Goal: Information Seeking & Learning: Learn about a topic

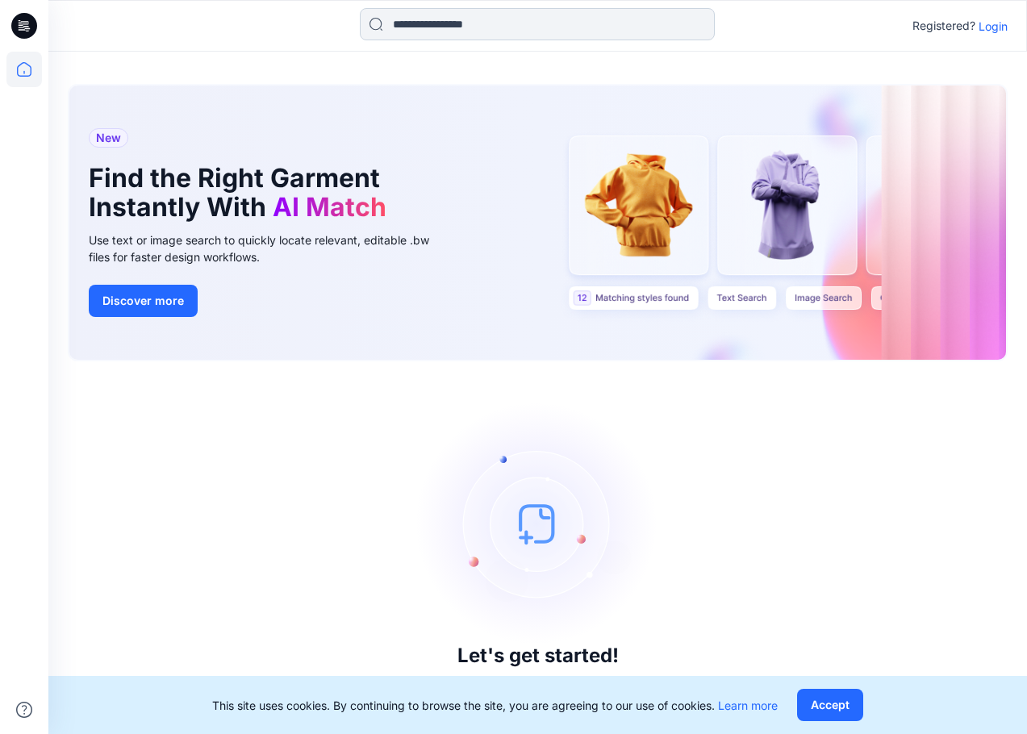
click at [678, 28] on input at bounding box center [537, 24] width 355 height 32
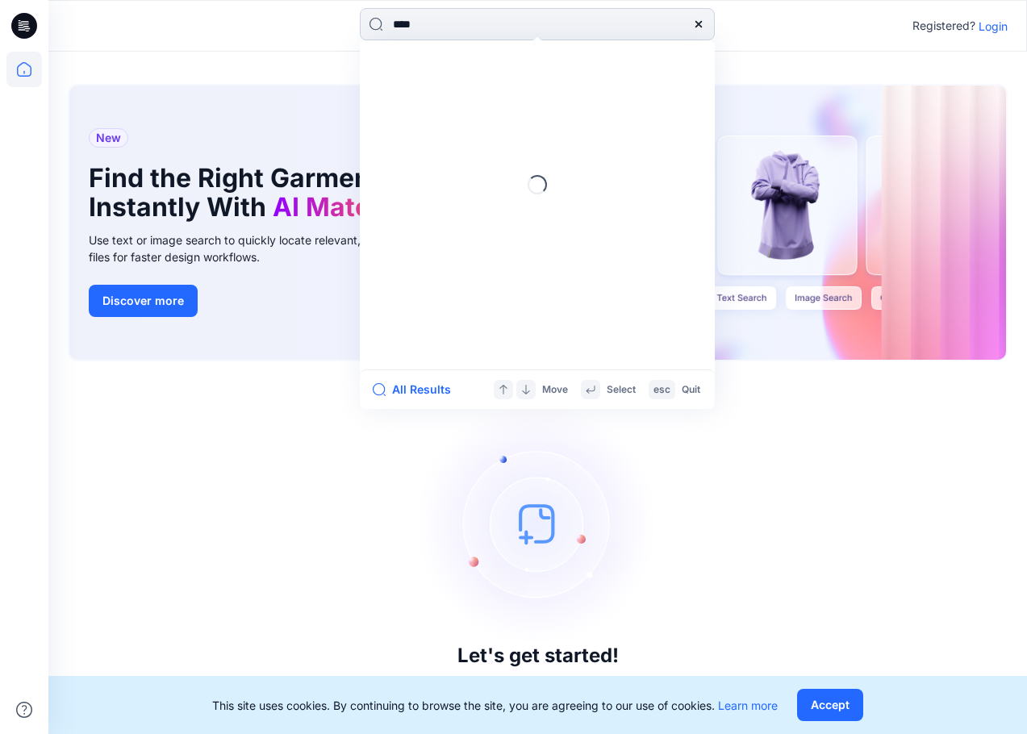
type input "*****"
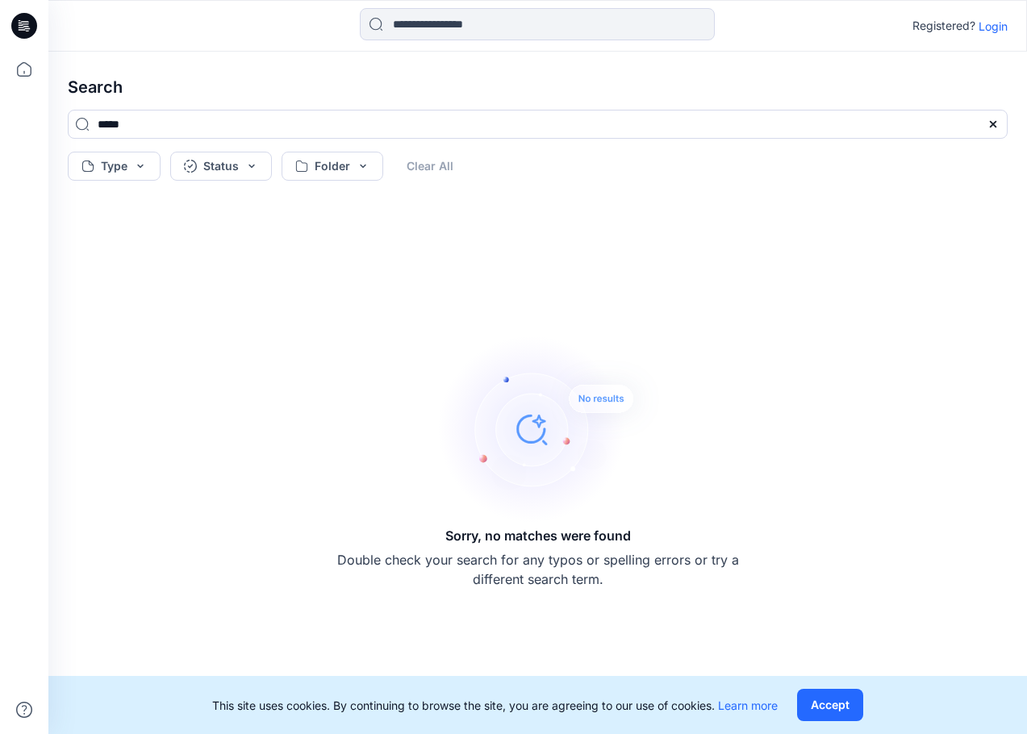
click at [996, 23] on p "Login" at bounding box center [993, 26] width 29 height 17
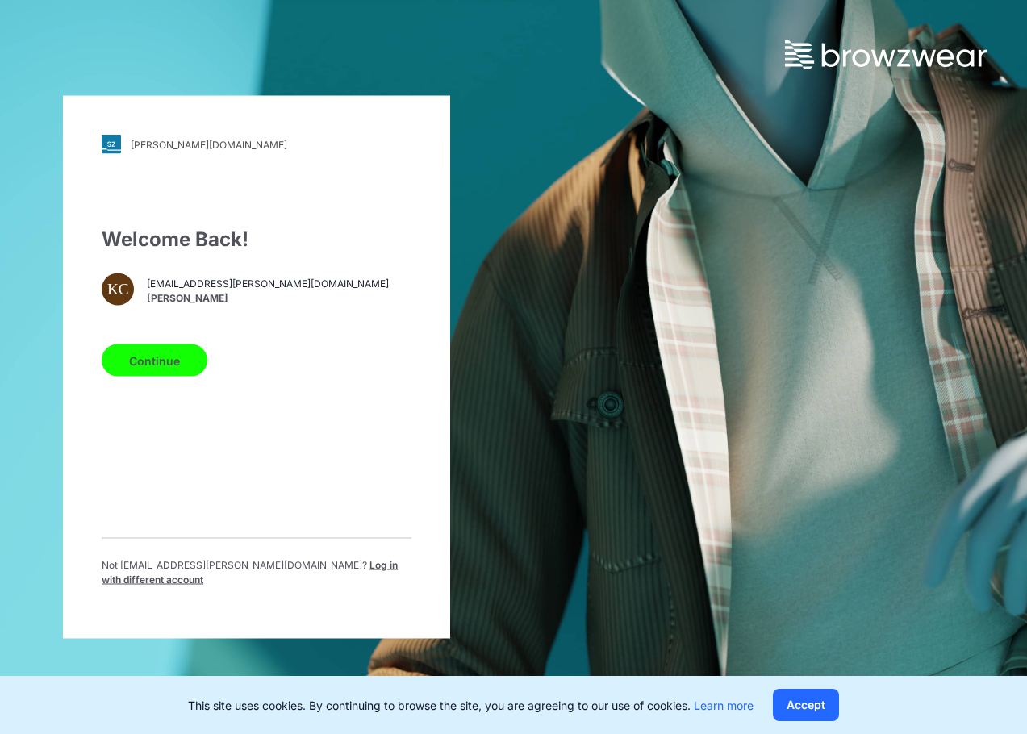
click at [161, 362] on button "Continue" at bounding box center [155, 360] width 106 height 32
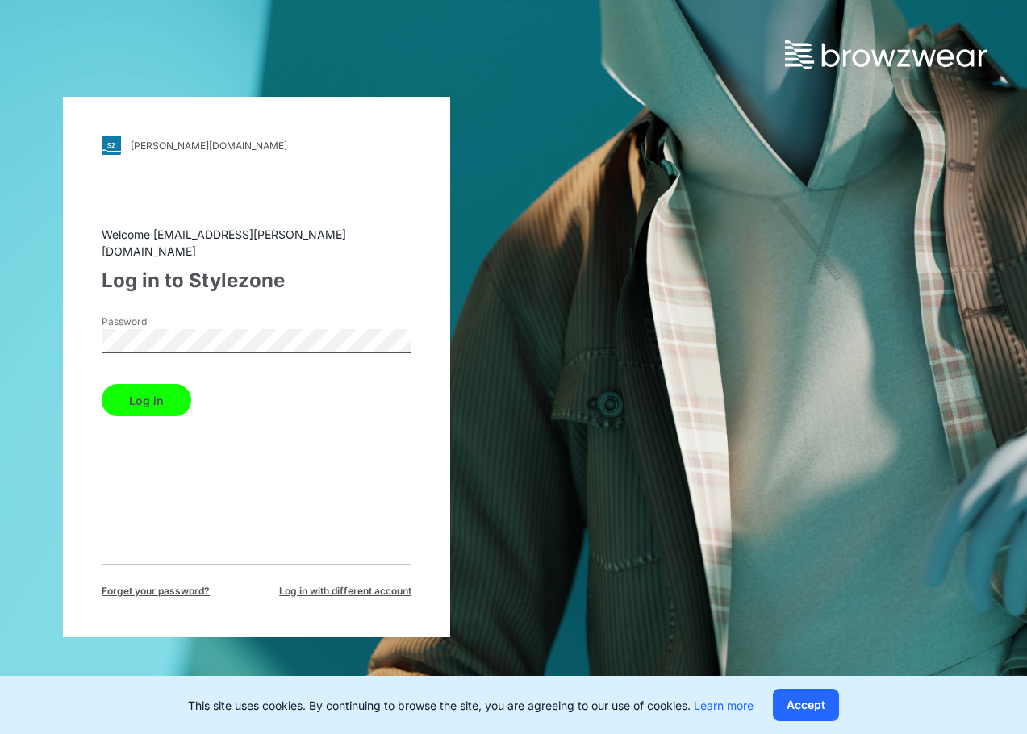
click at [102, 384] on button "Log in" at bounding box center [147, 400] width 90 height 32
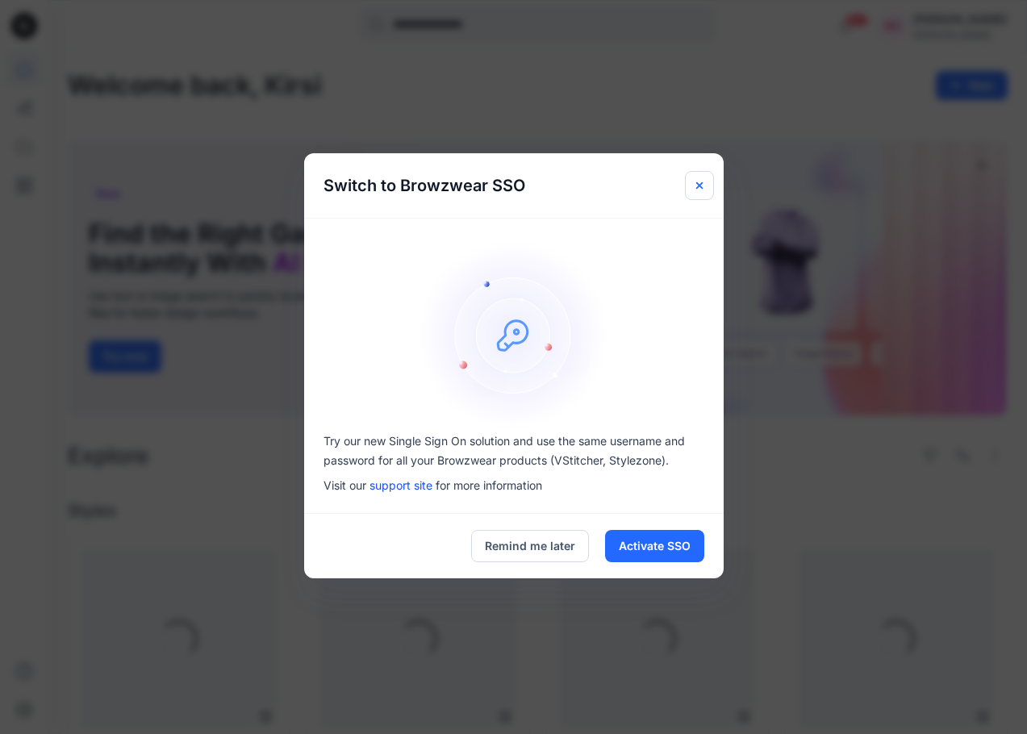
click at [691, 181] on button "Close" at bounding box center [699, 185] width 29 height 29
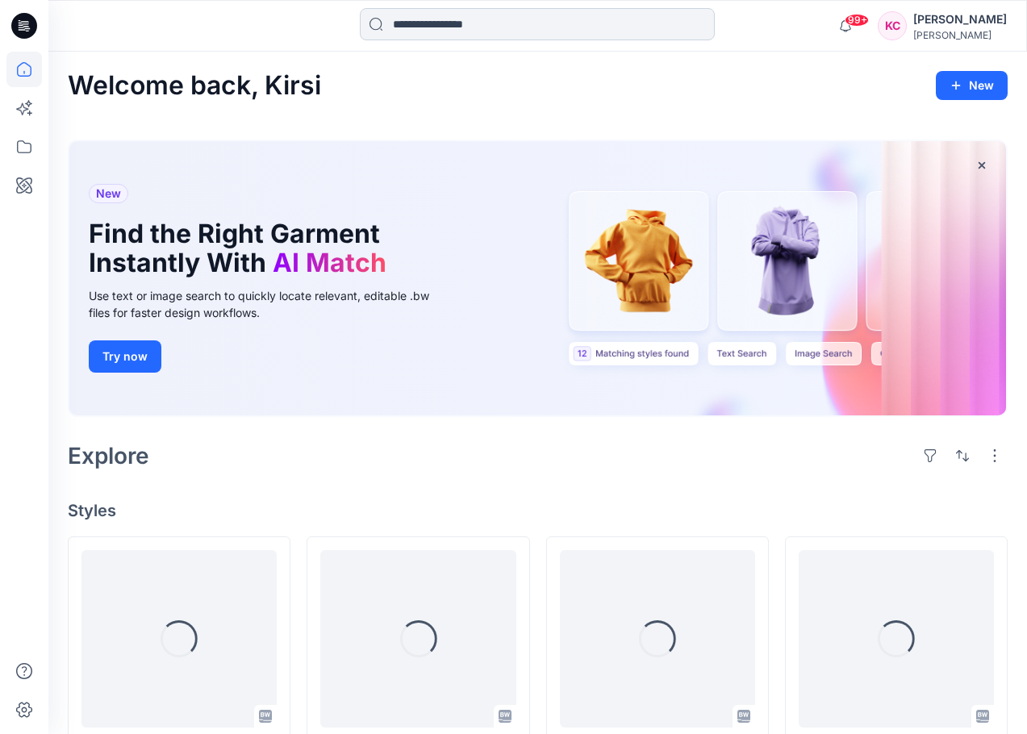
click at [568, 34] on input at bounding box center [537, 24] width 355 height 32
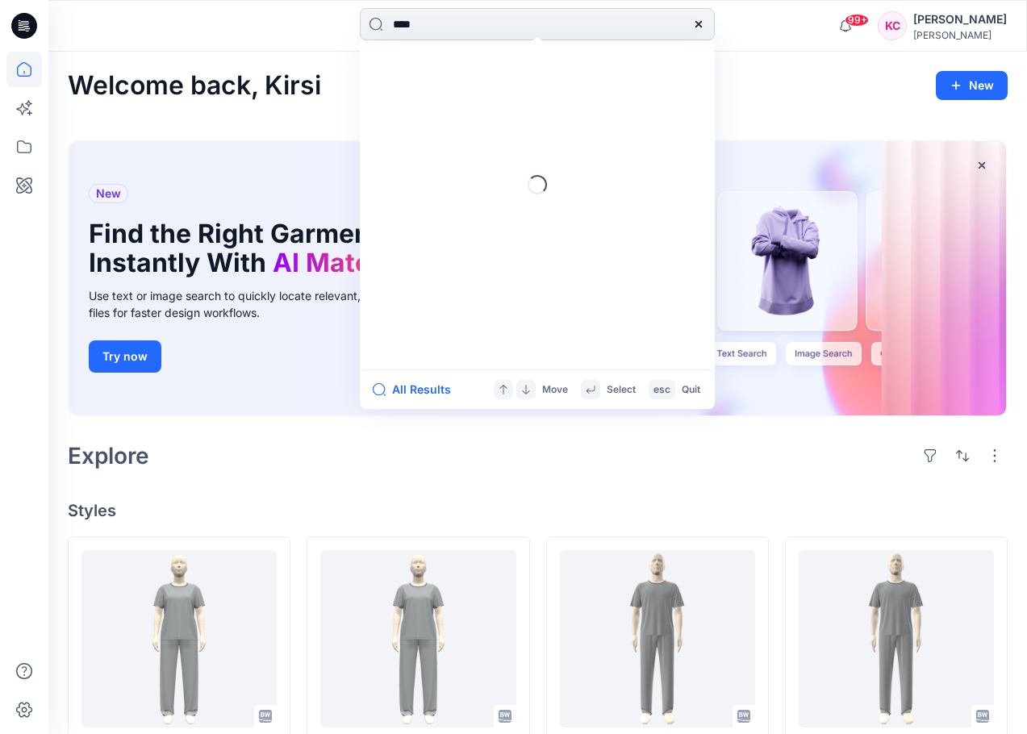
type input "*****"
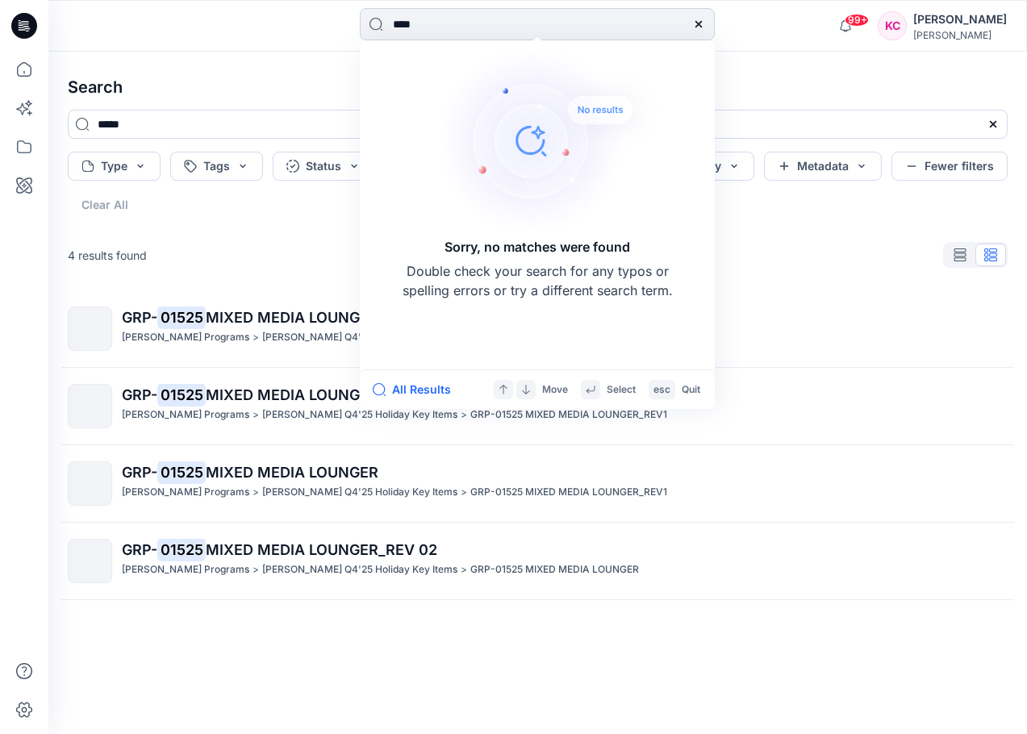
type input "*****"
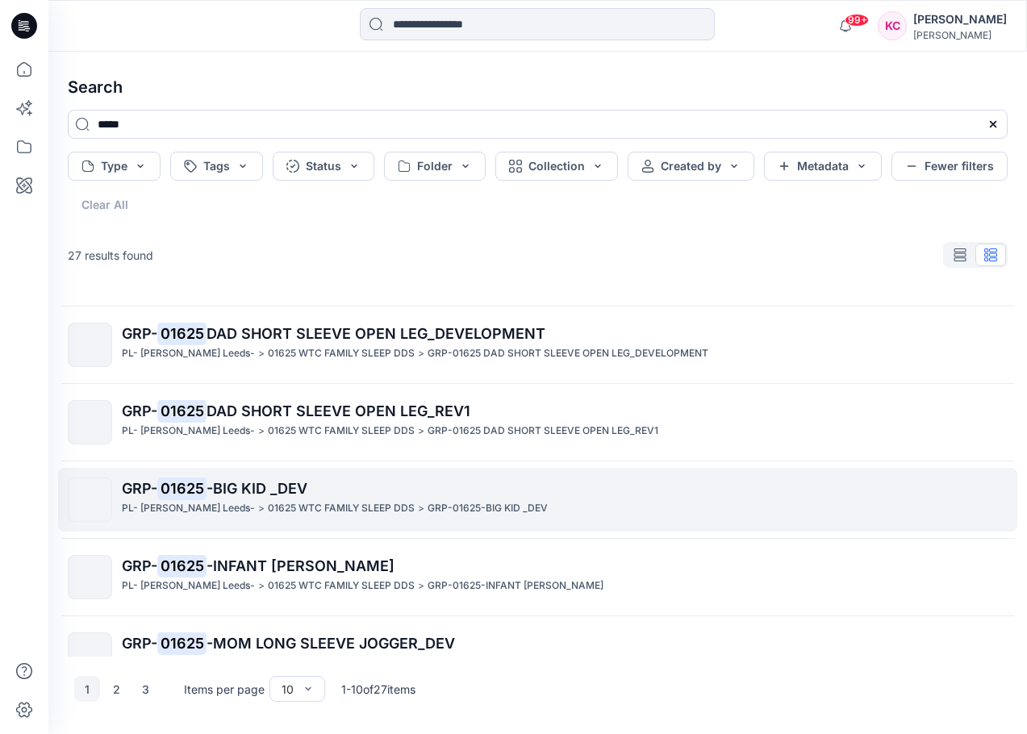
scroll to position [143, 0]
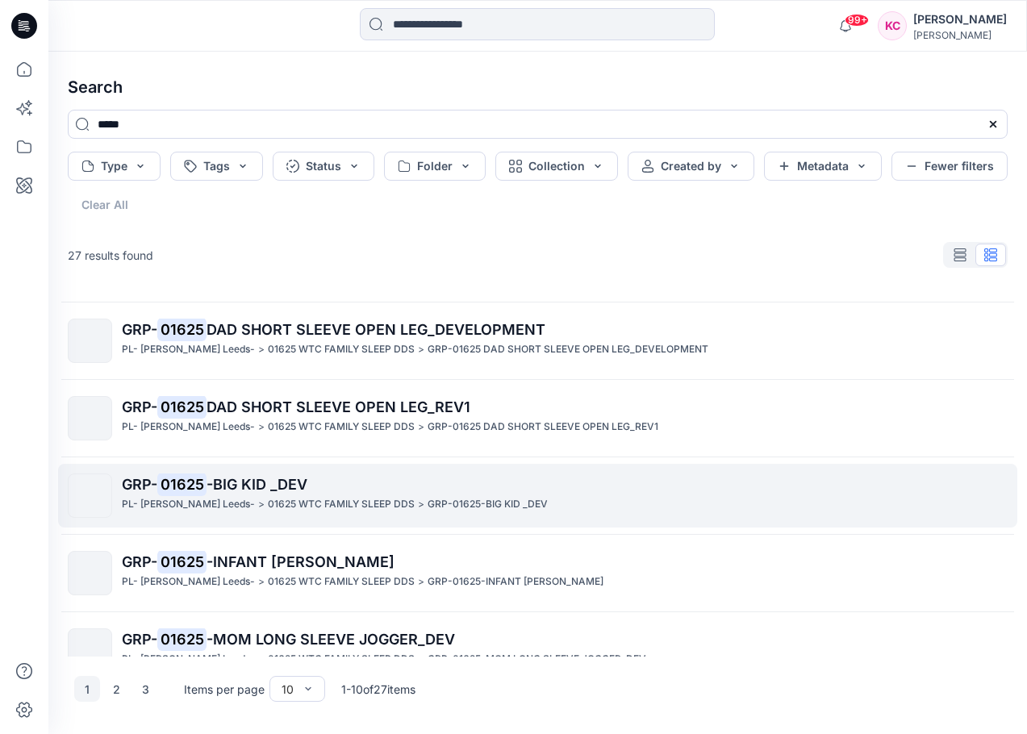
click at [312, 494] on p "GRP- 01625 -BIG KID _DEV" at bounding box center [564, 485] width 885 height 23
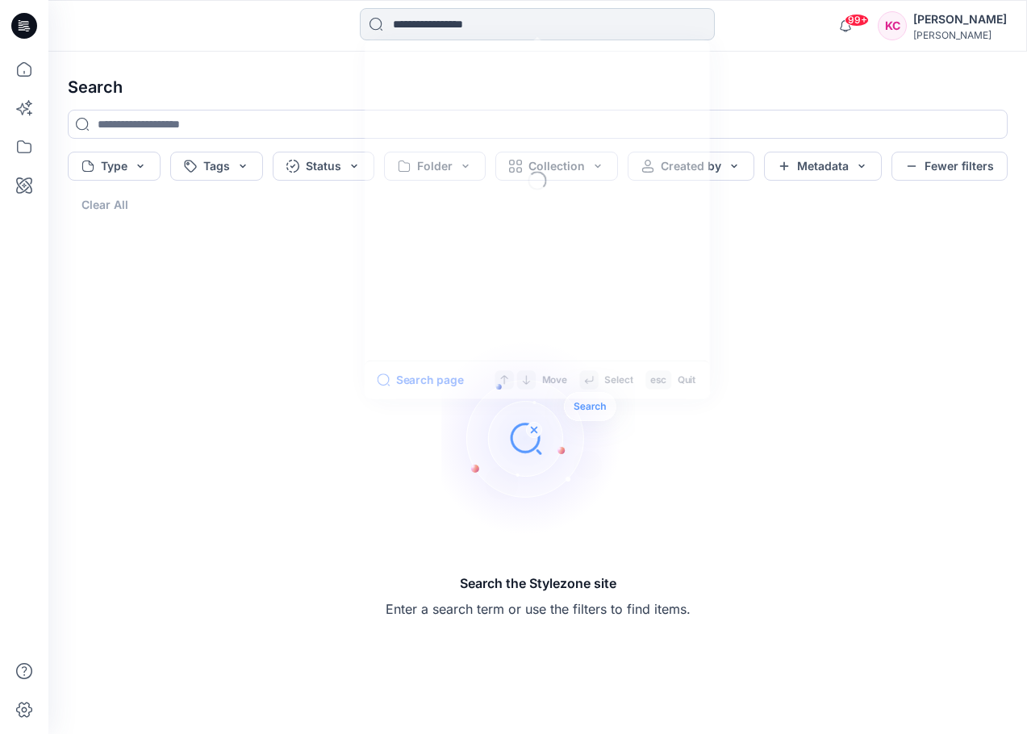
click at [447, 30] on input at bounding box center [537, 24] width 355 height 32
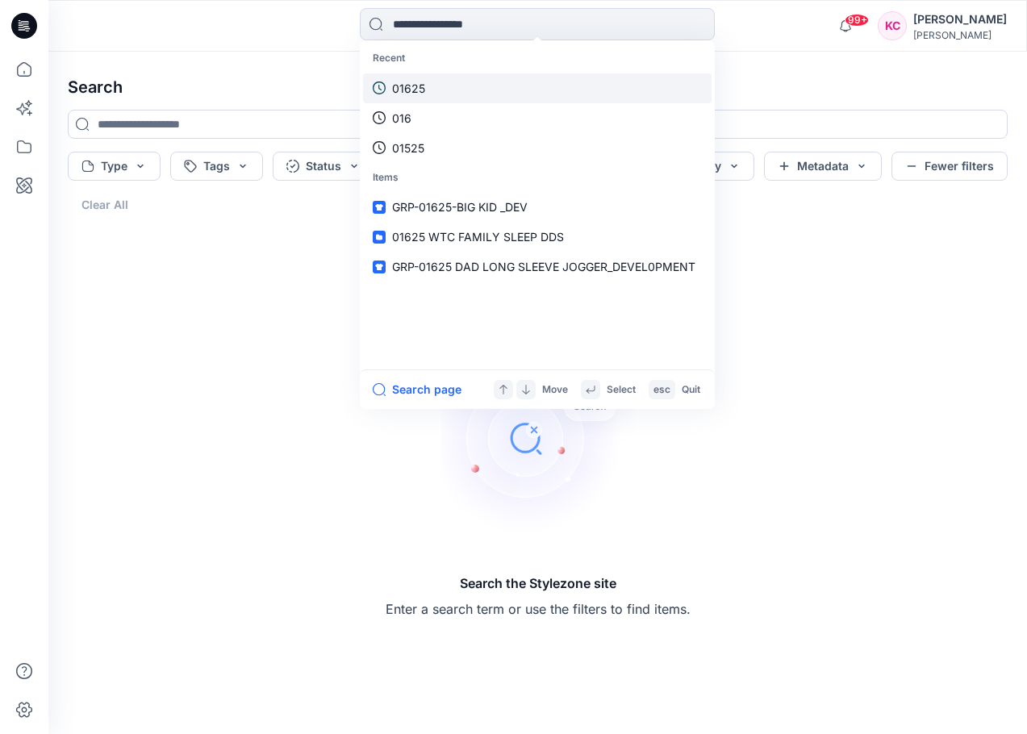
click at [421, 95] on p "01625" at bounding box center [408, 88] width 33 height 17
type input "*****"
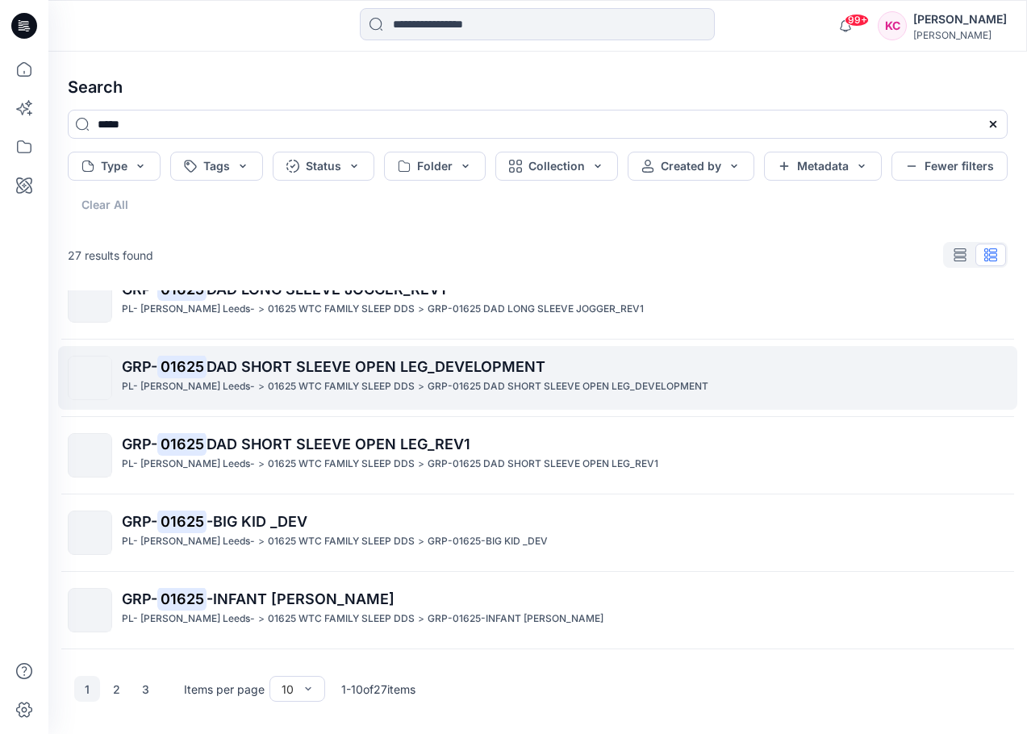
scroll to position [152, 0]
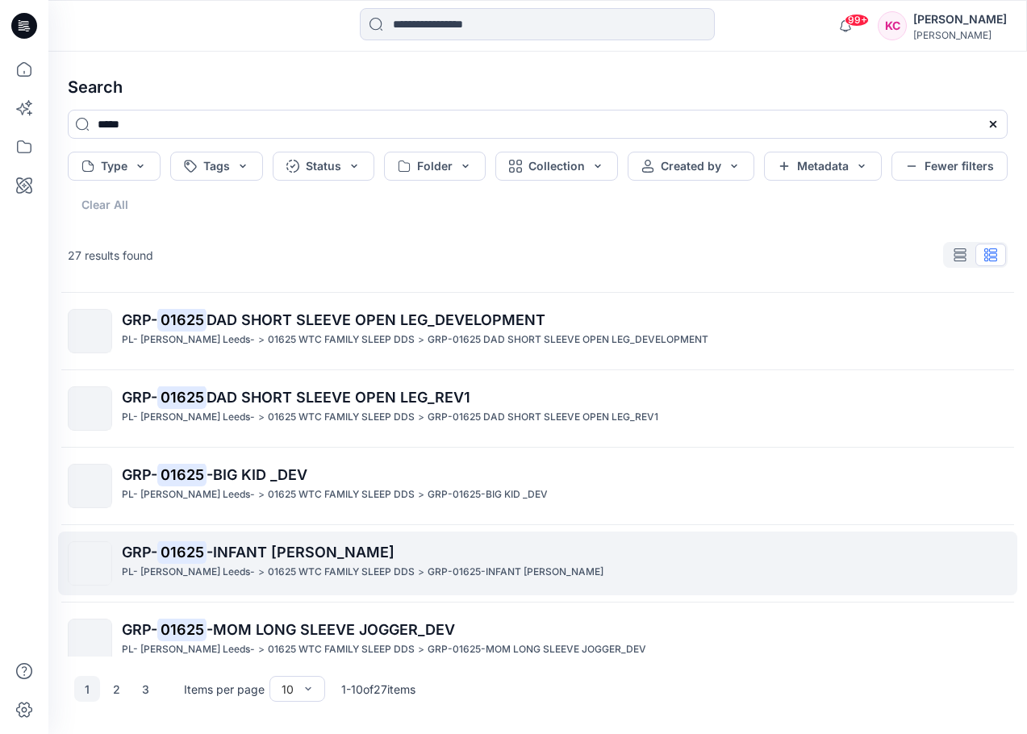
click at [286, 561] on p "GRP- 01625 -INFANT [PERSON_NAME]" at bounding box center [564, 552] width 885 height 23
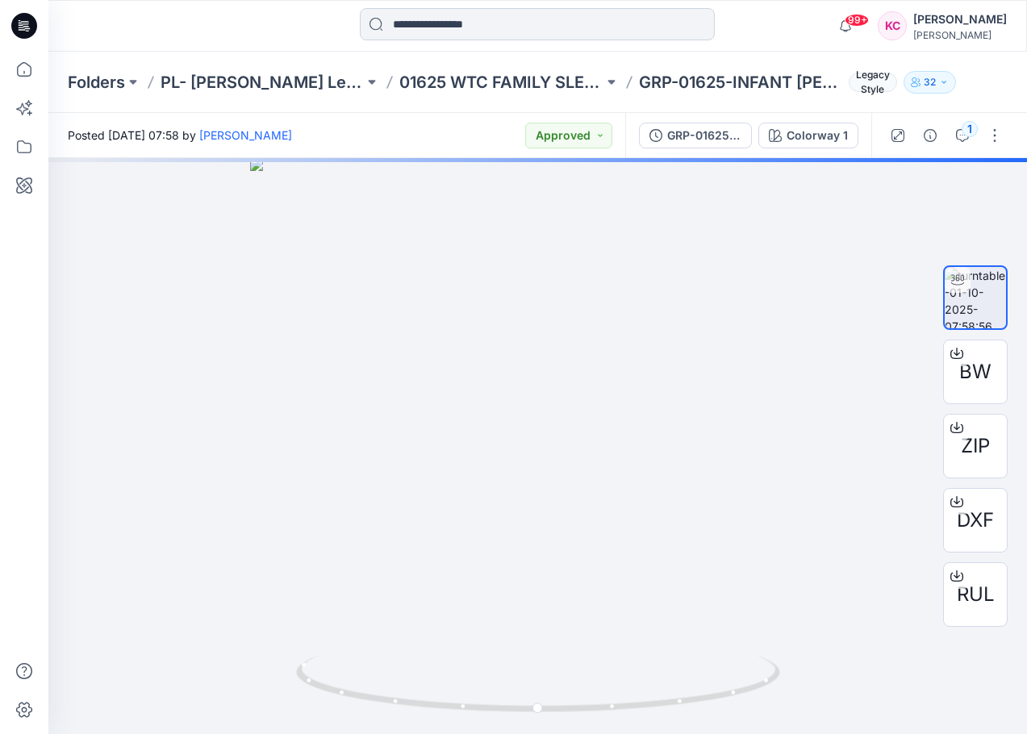
click at [503, 21] on input at bounding box center [537, 24] width 355 height 32
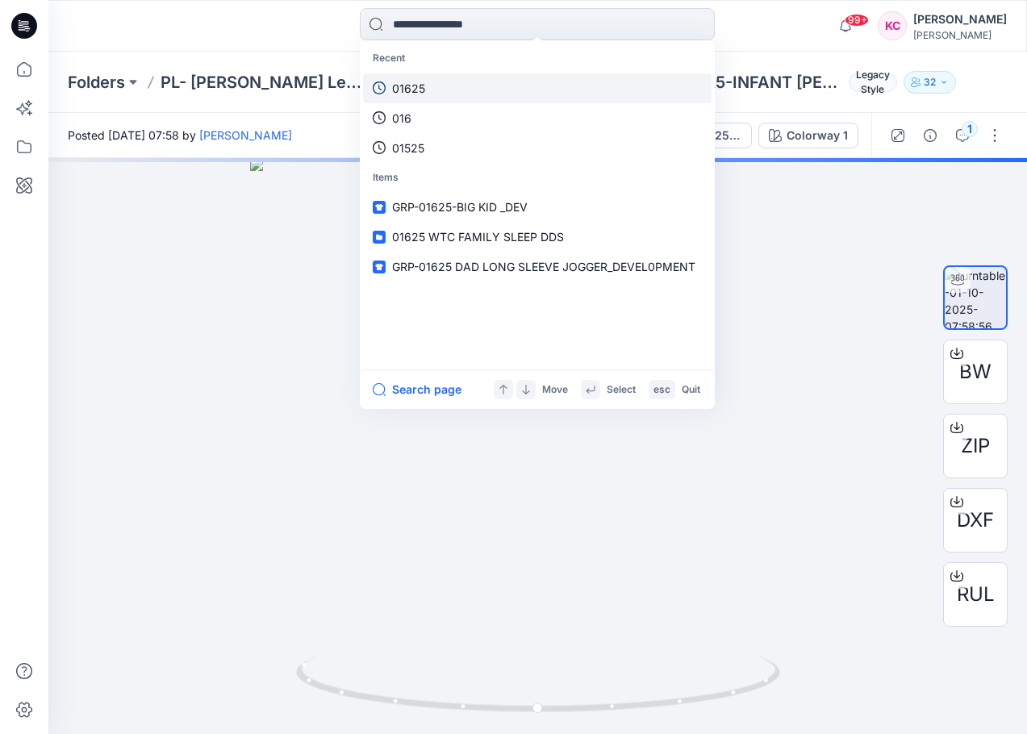
click at [463, 88] on link "01625" at bounding box center [537, 88] width 349 height 30
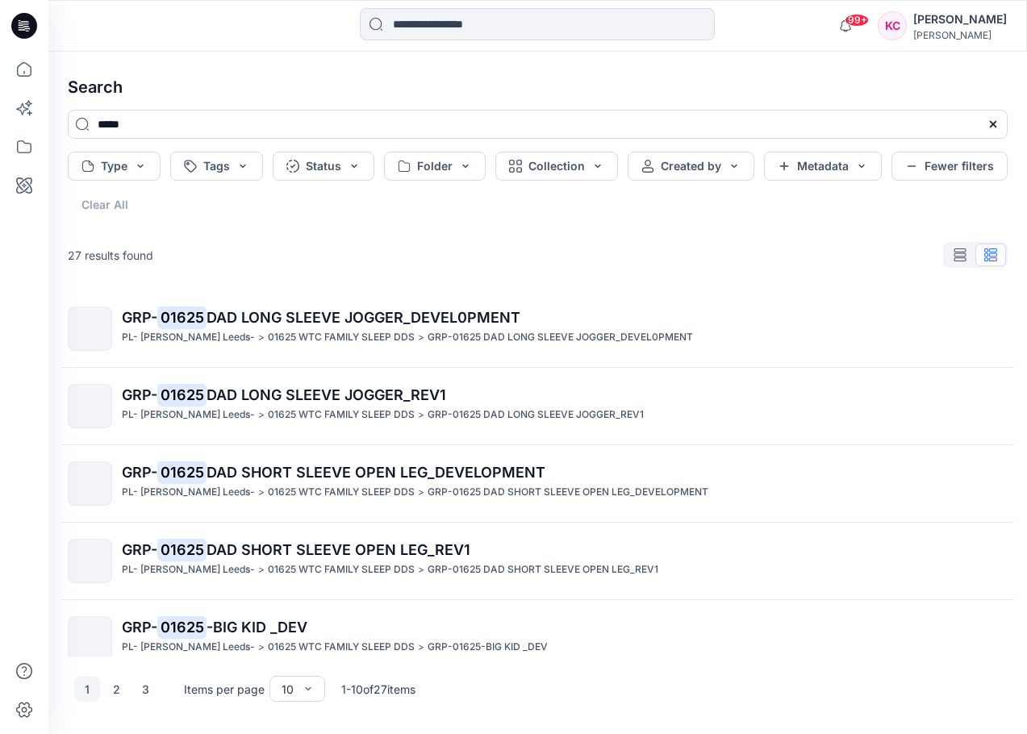
click at [545, 48] on div "99+ Notifications [PERSON_NAME] shared WM22609A_DEV_REV7_COLORWAY in S3-26 JOYS…" at bounding box center [537, 26] width 979 height 52
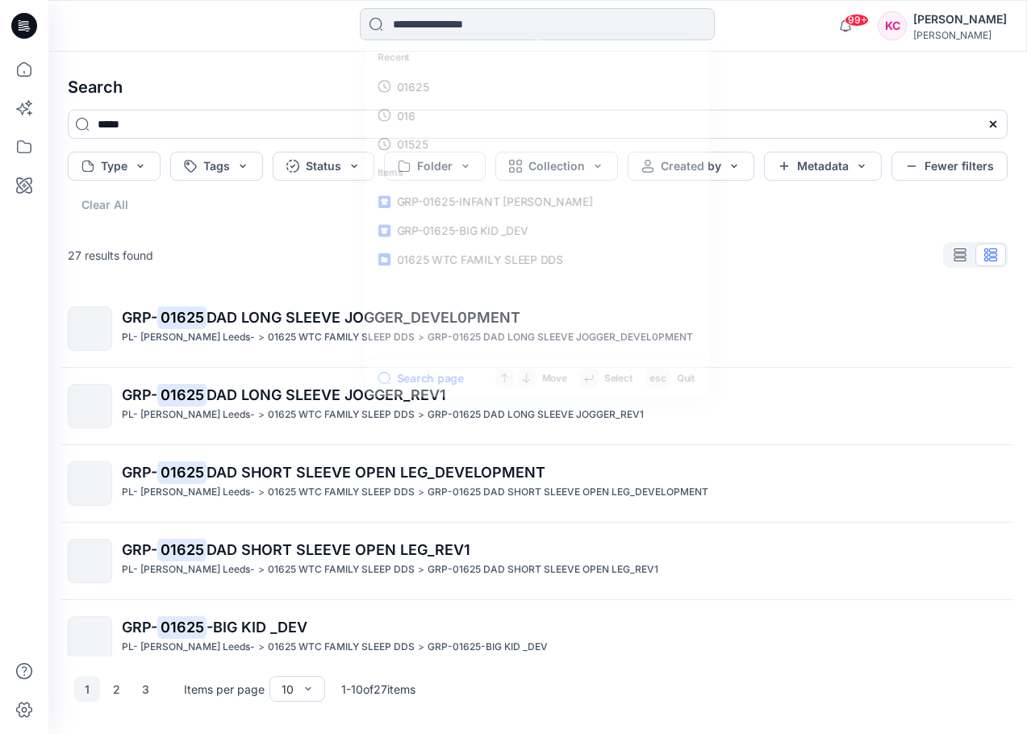
click at [545, 33] on input at bounding box center [537, 24] width 355 height 32
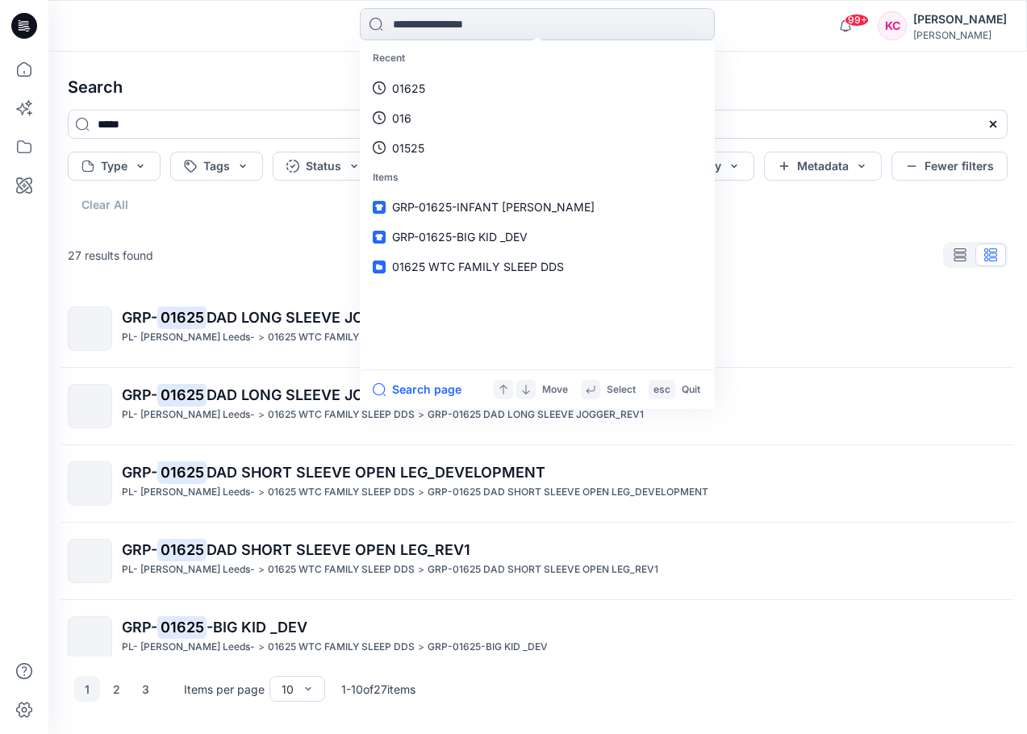
click at [493, 21] on input at bounding box center [537, 24] width 355 height 32
type input "*****"
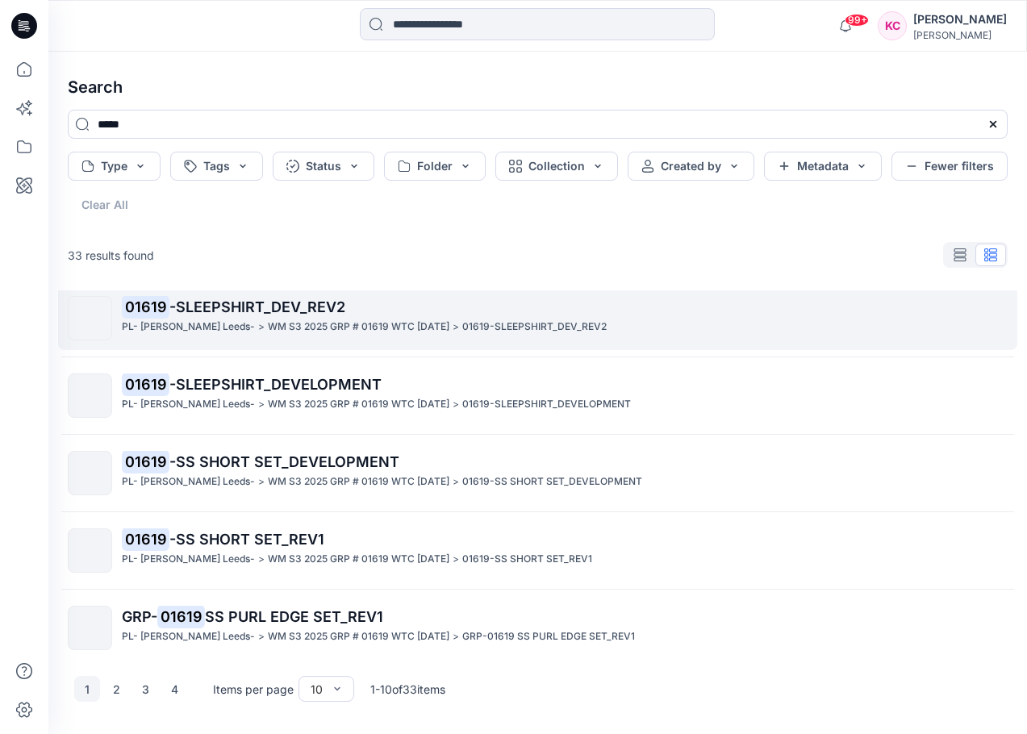
scroll to position [408, 0]
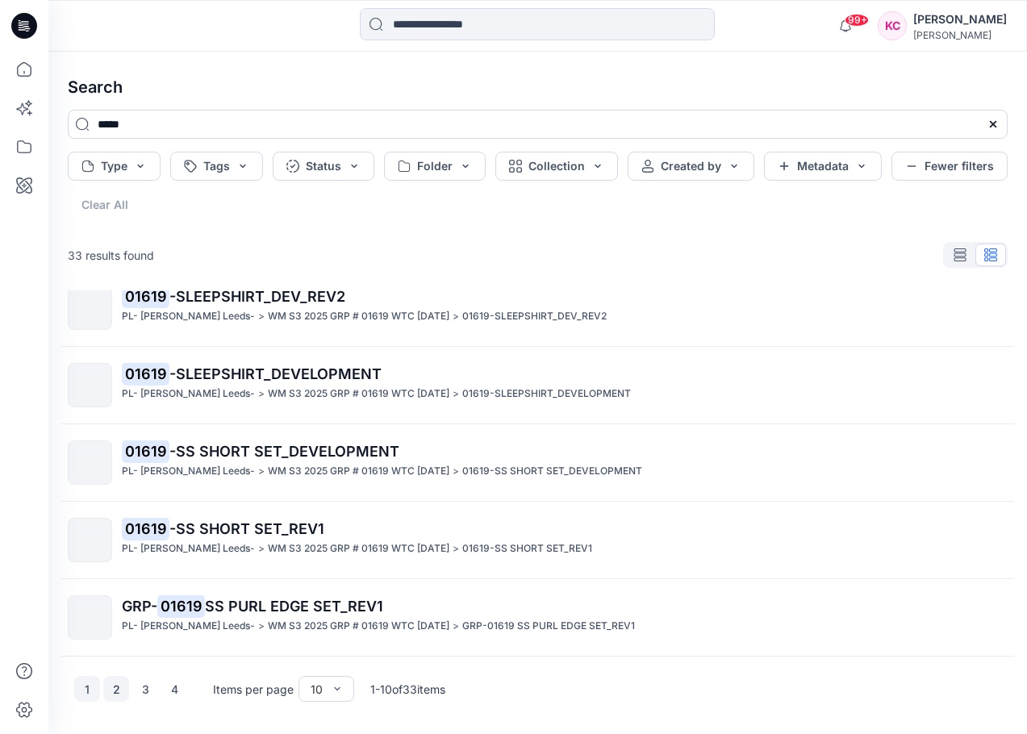
click at [123, 686] on button "2" at bounding box center [116, 689] width 26 height 26
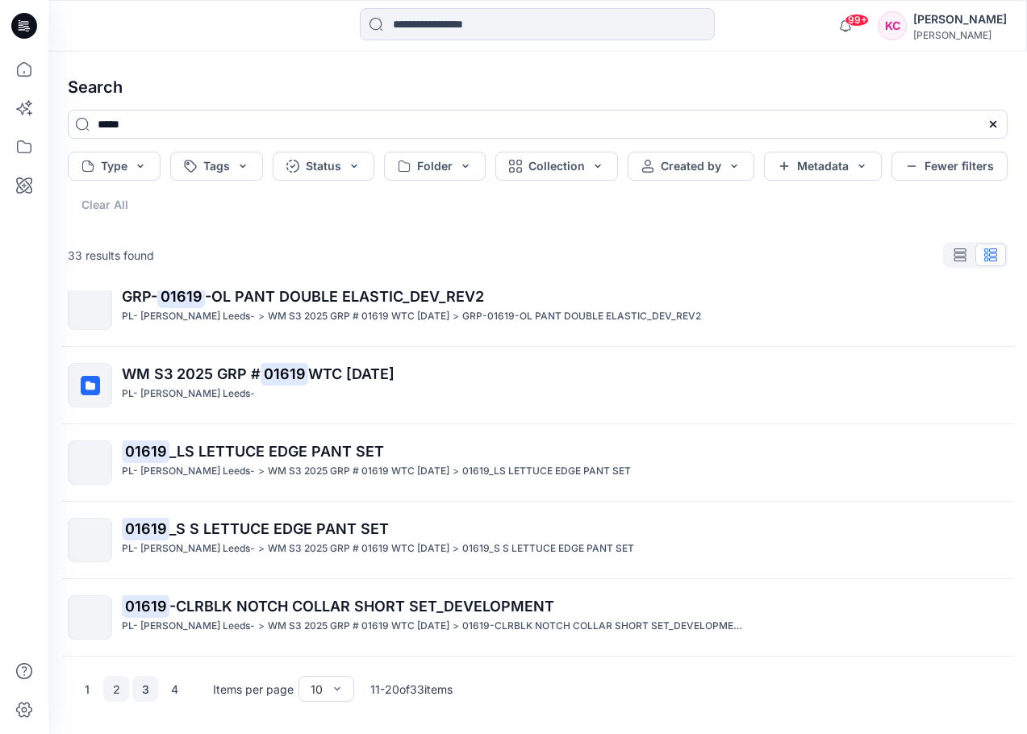
click at [144, 687] on button "3" at bounding box center [145, 689] width 26 height 26
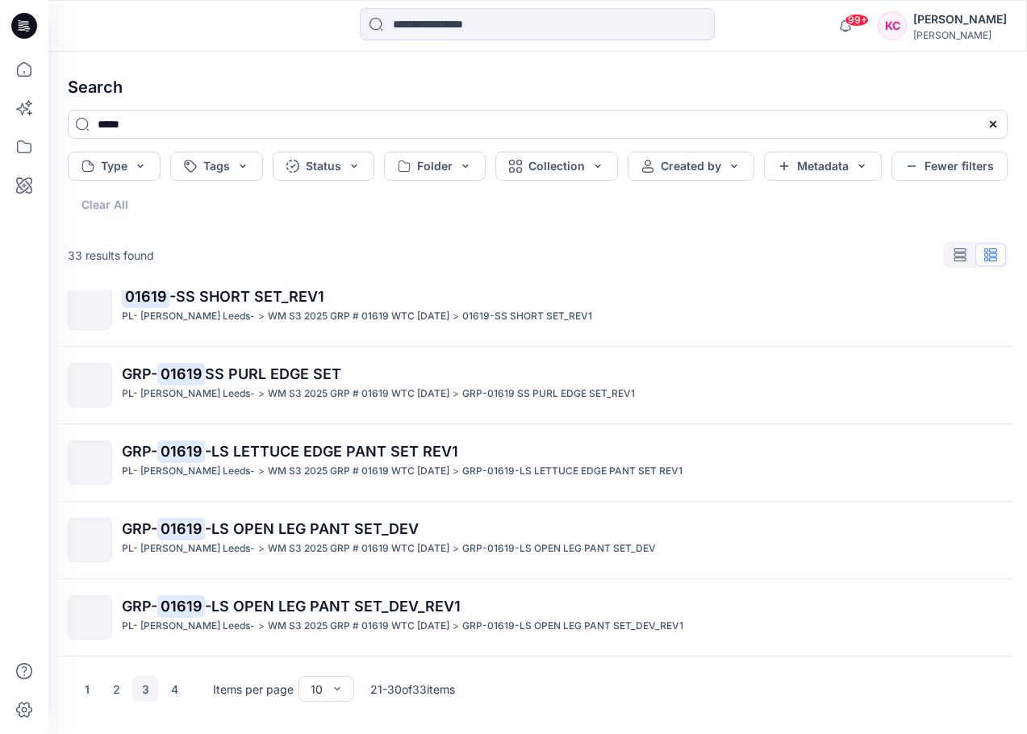
click at [159, 687] on div "1 2 3 4" at bounding box center [130, 689] width 113 height 26
click at [179, 690] on button "4" at bounding box center [174, 689] width 26 height 26
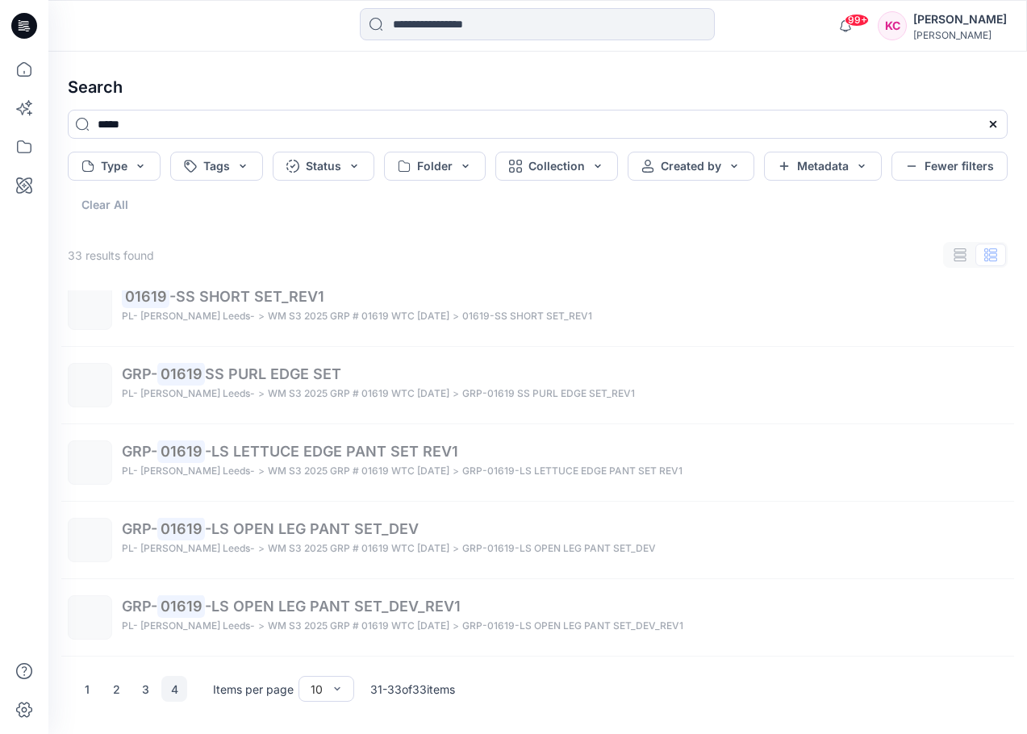
scroll to position [0, 0]
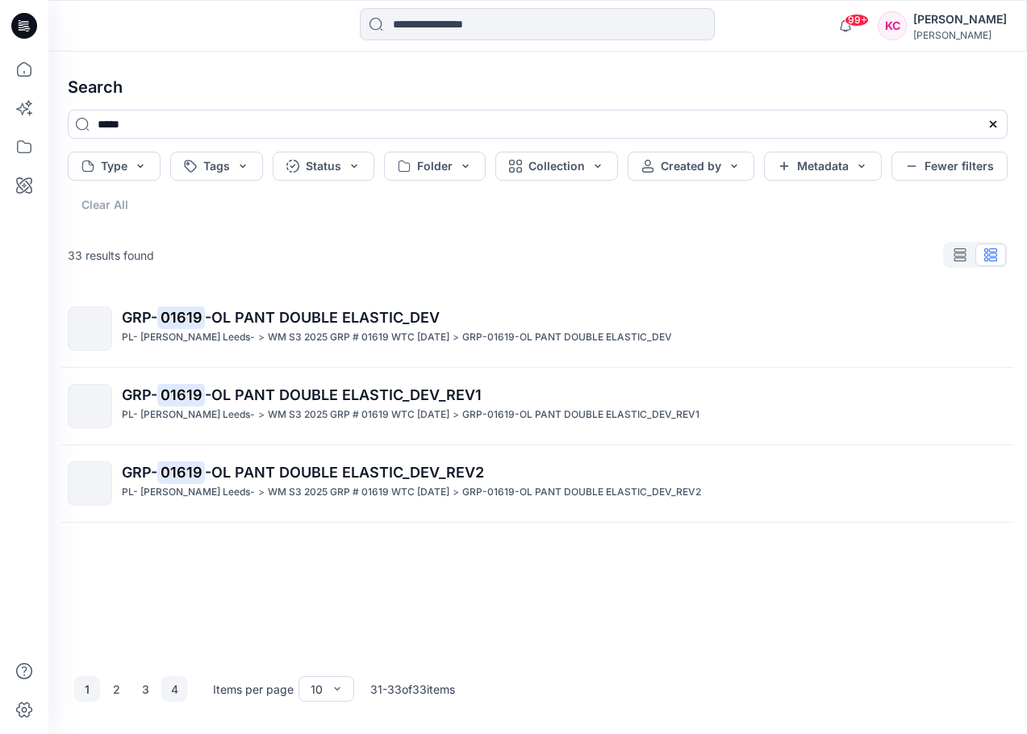
click at [90, 690] on button "1" at bounding box center [87, 689] width 26 height 26
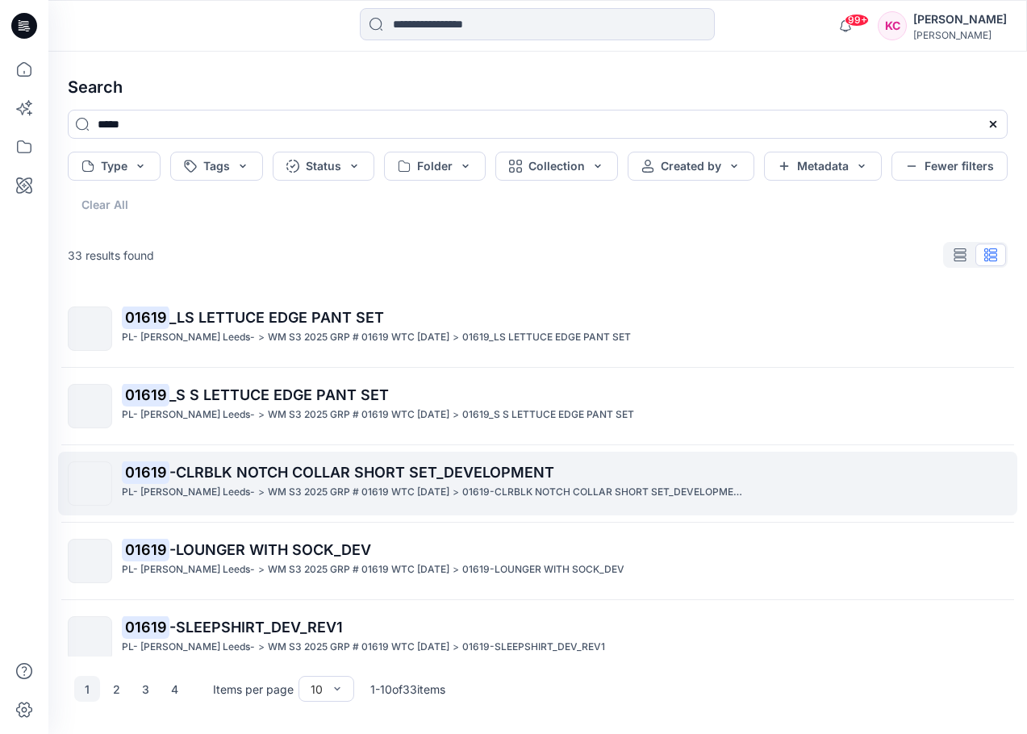
click at [186, 463] on p "01619 -CLRBLK NOTCH COLLAR SHORT SET_DEVELOPMENT" at bounding box center [564, 472] width 885 height 23
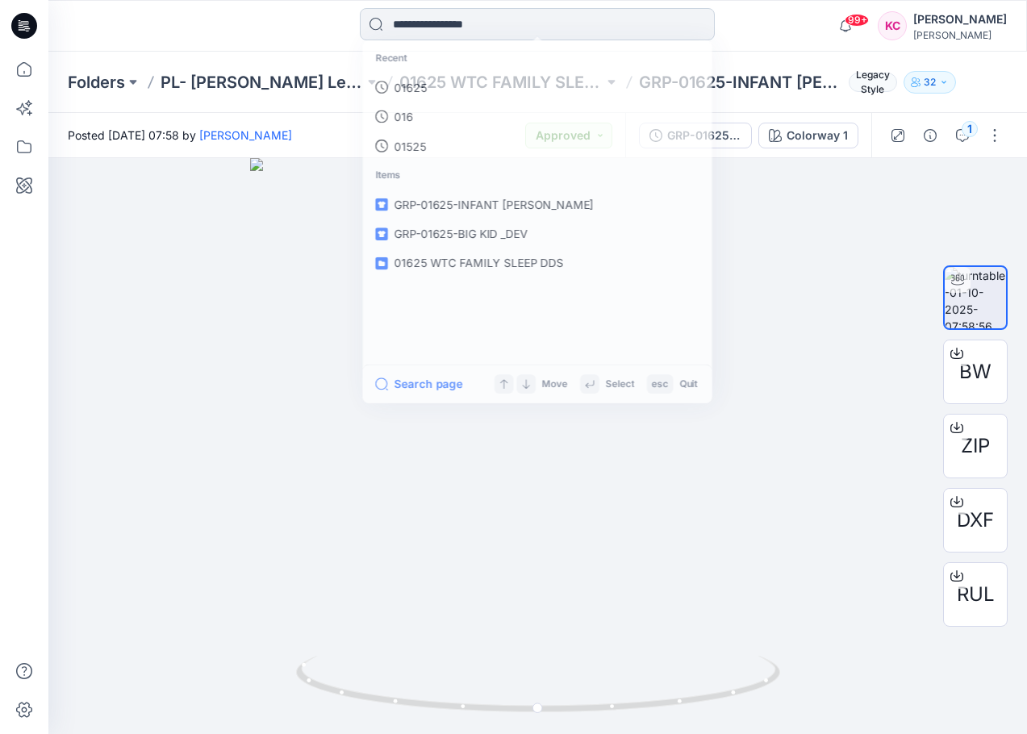
click at [458, 15] on input at bounding box center [537, 24] width 355 height 32
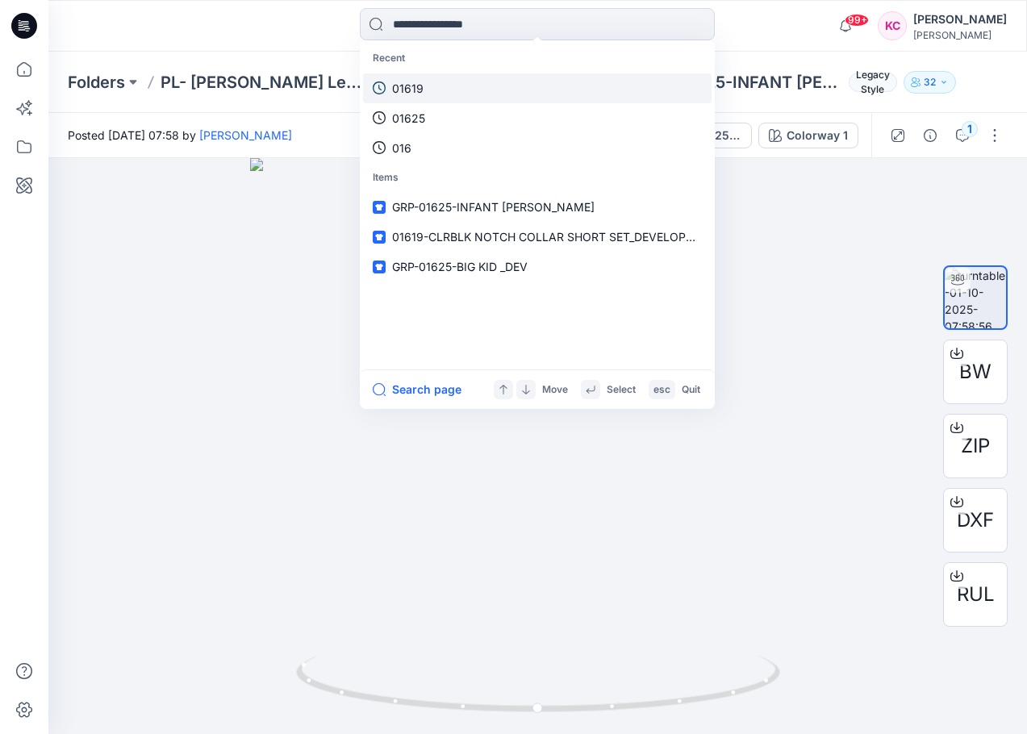
click at [424, 90] on link "01619" at bounding box center [537, 88] width 349 height 30
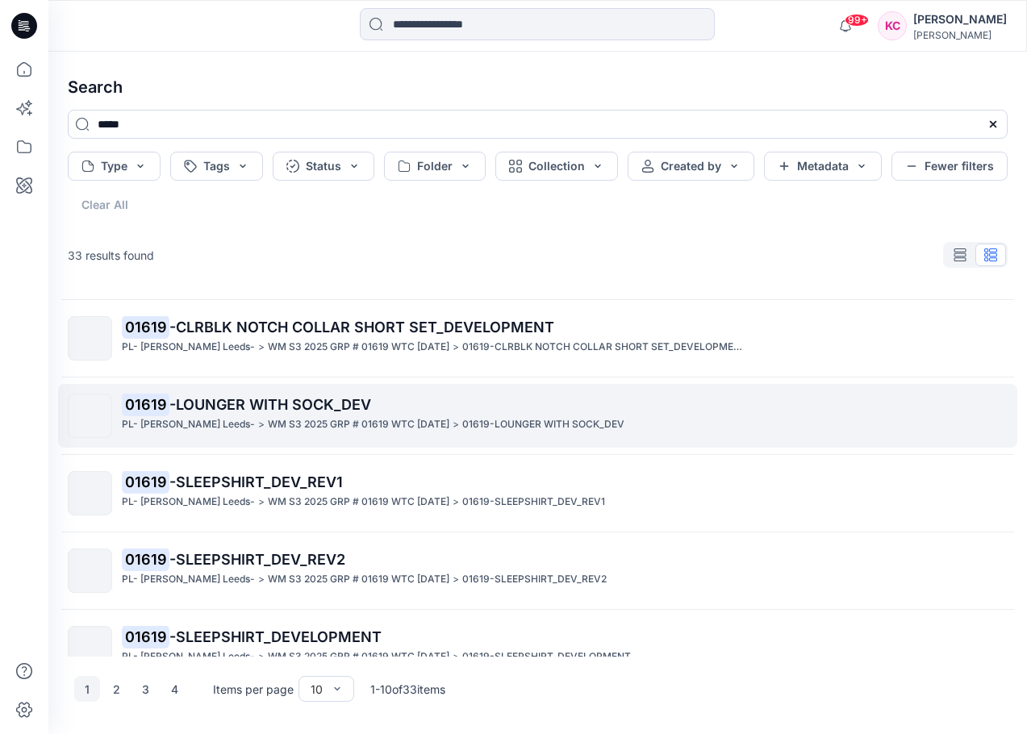
scroll to position [190, 0]
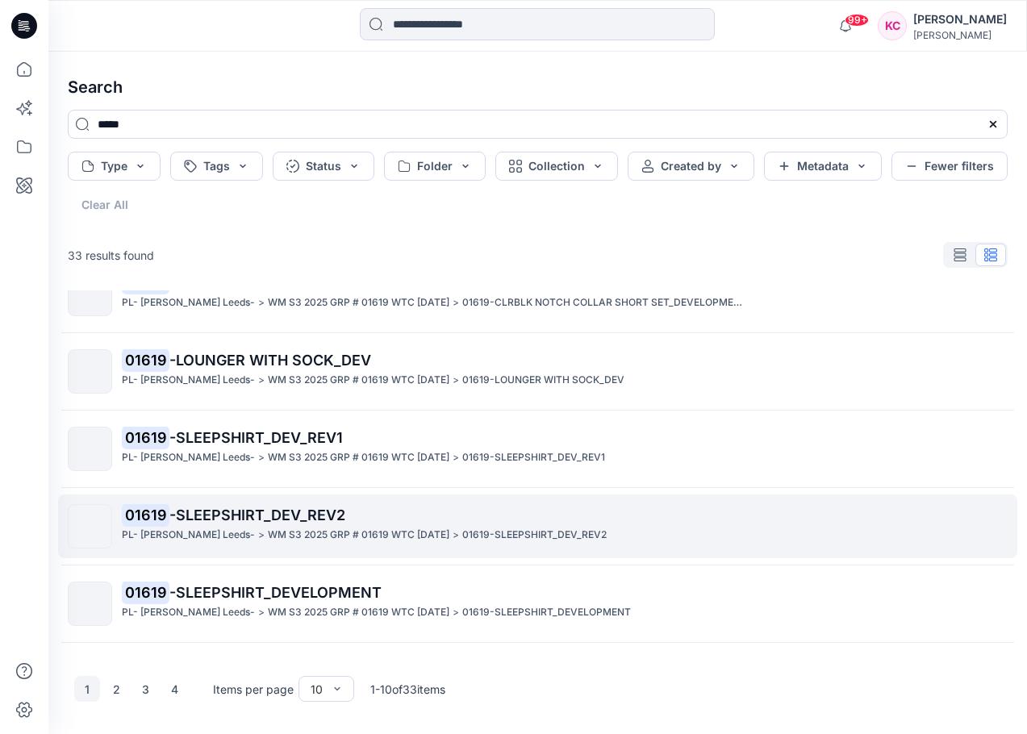
click at [304, 528] on p "WM S3 2025 GRP # 01619 WTC [DATE]" at bounding box center [359, 535] width 182 height 17
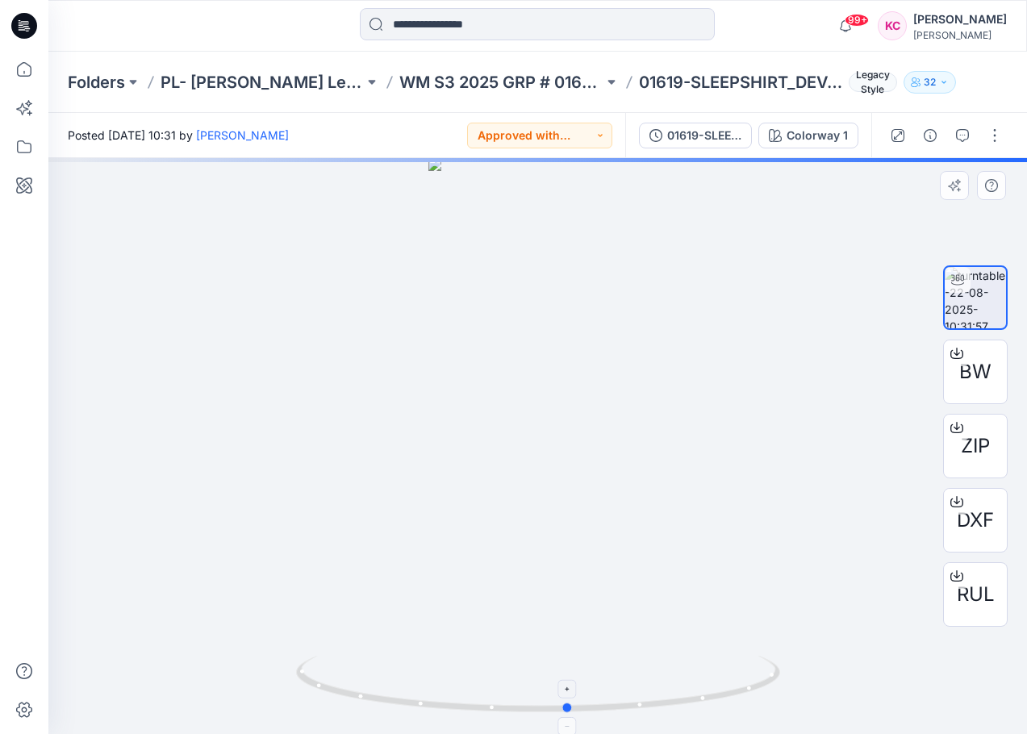
drag, startPoint x: 629, startPoint y: 707, endPoint x: 662, endPoint y: 691, distance: 36.1
click at [662, 691] on icon at bounding box center [540, 686] width 488 height 61
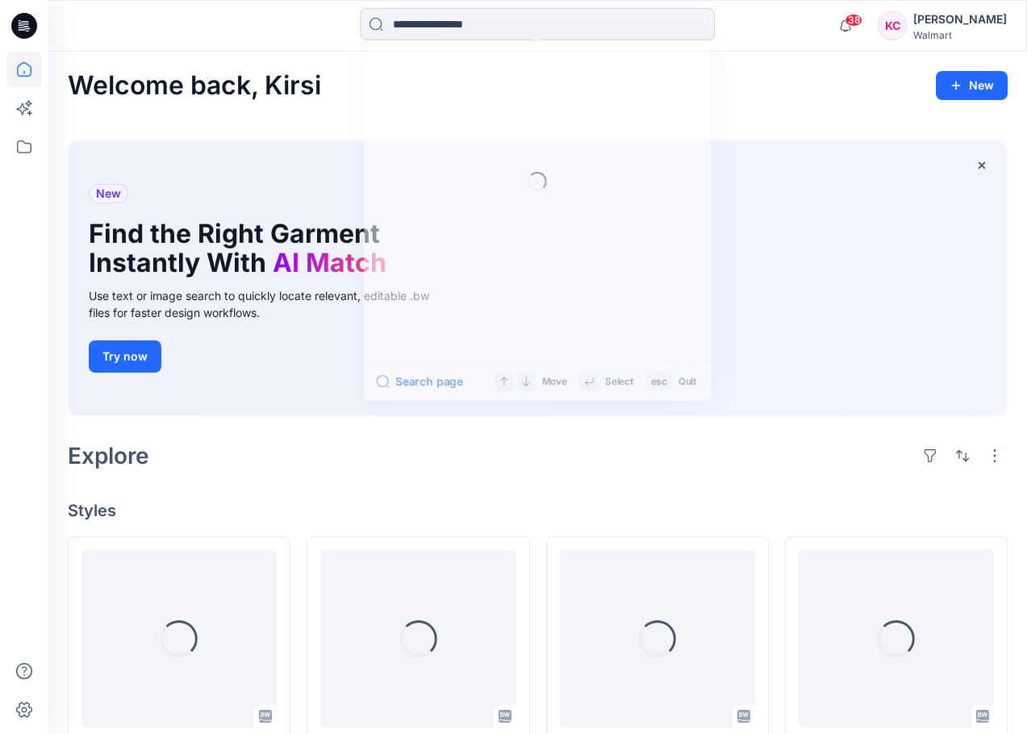
click at [445, 20] on input at bounding box center [537, 24] width 355 height 32
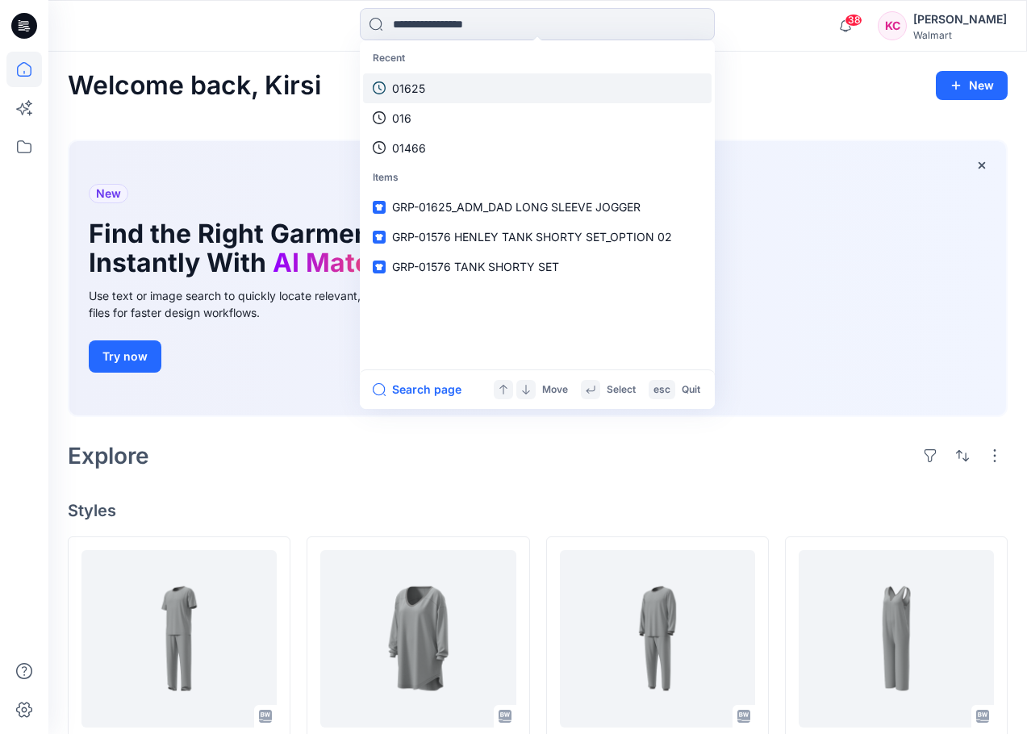
click at [436, 90] on link "01625" at bounding box center [537, 88] width 349 height 30
